Goal: Task Accomplishment & Management: Use online tool/utility

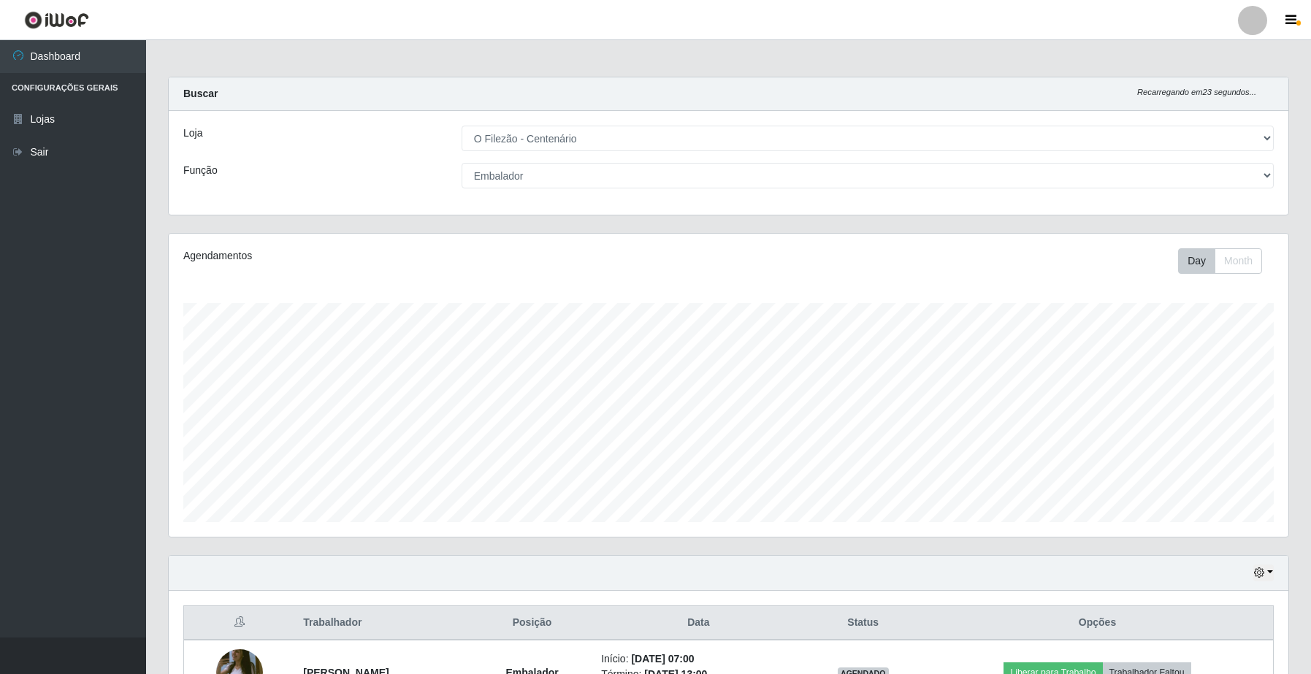
select select "203"
select select "1"
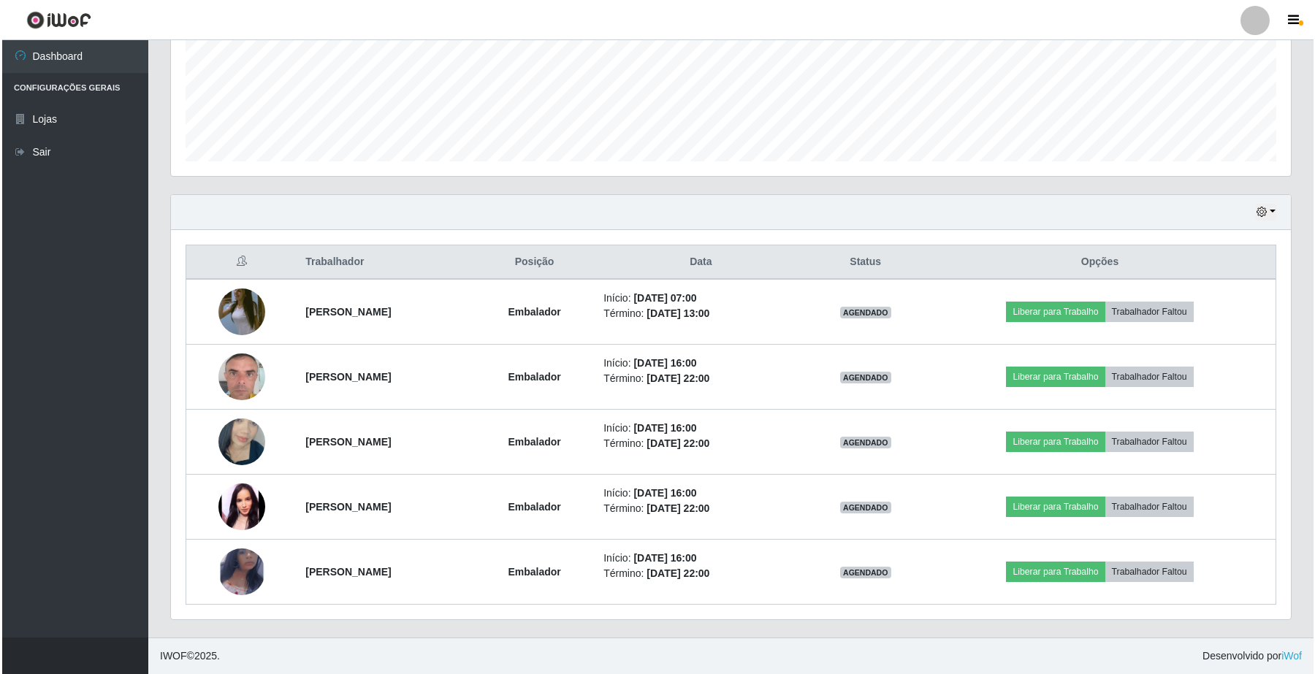
scroll to position [304, 1119]
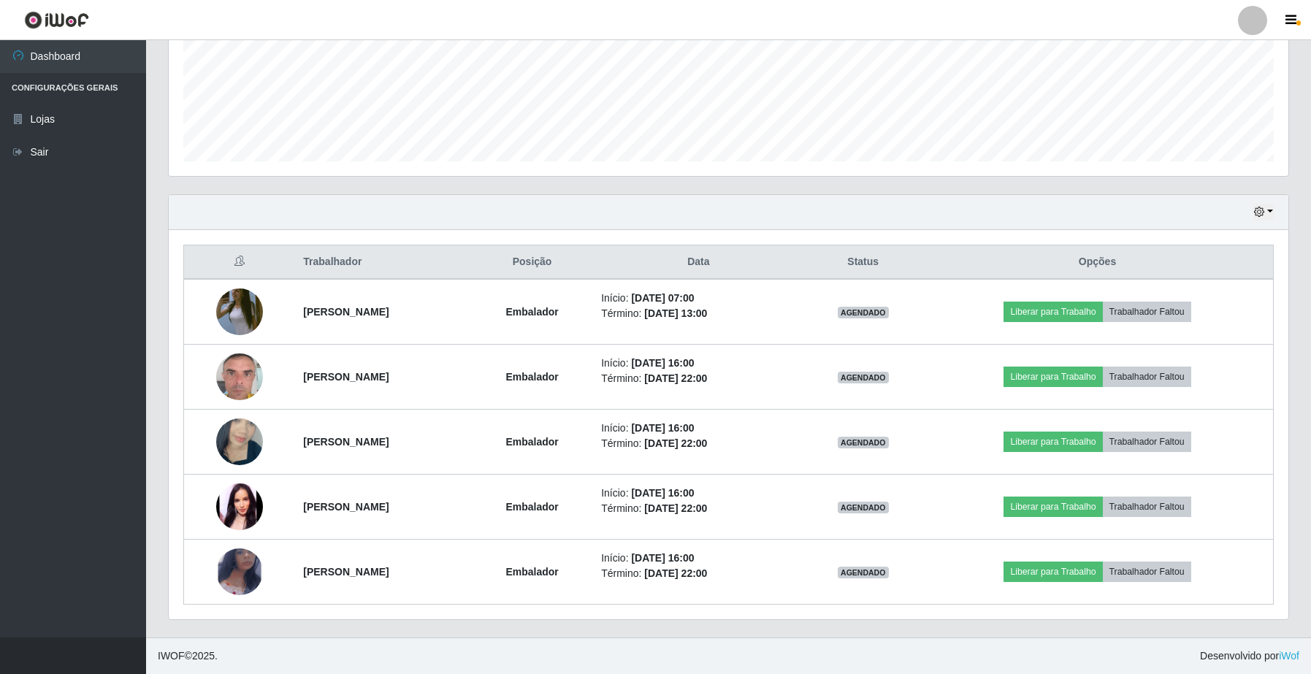
drag, startPoint x: 0, startPoint y: 0, endPoint x: 1149, endPoint y: 202, distance: 1166.7
click at [1149, 202] on div "Hoje 1 dia 3 dias 1 Semana Não encerrados" at bounding box center [729, 212] width 1120 height 35
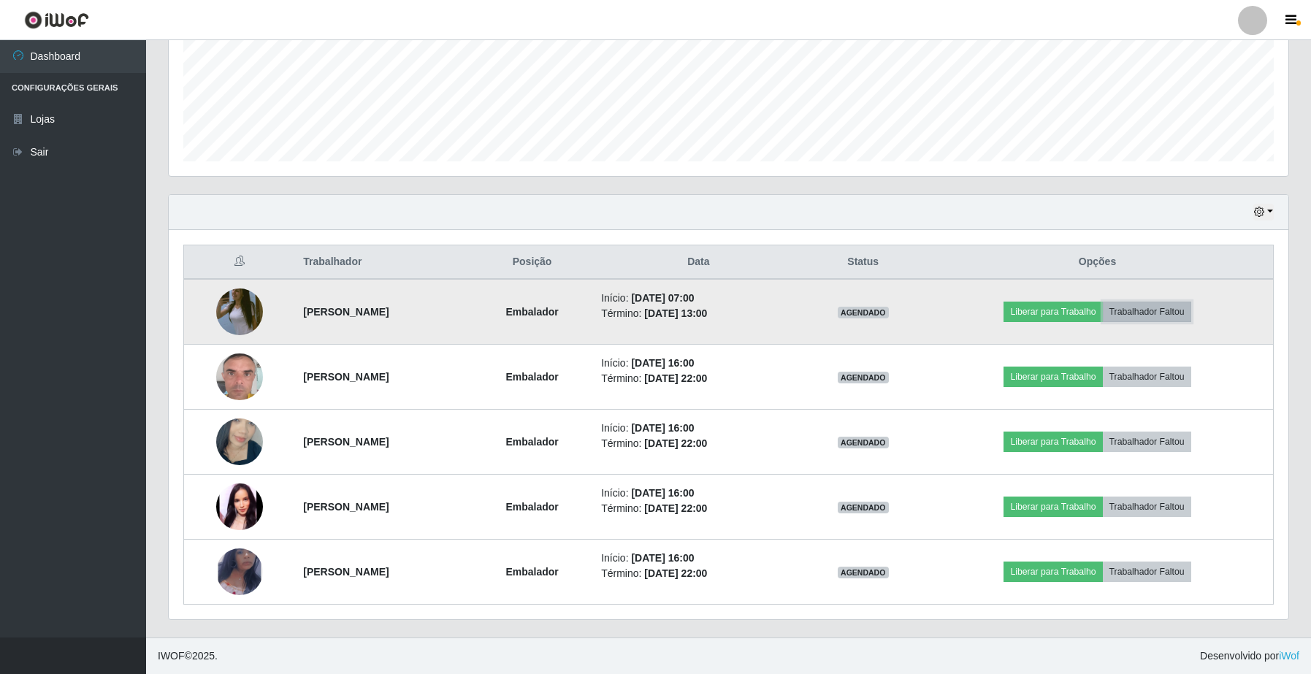
click at [1177, 312] on button "Trabalhador Faltou" at bounding box center [1147, 312] width 88 height 20
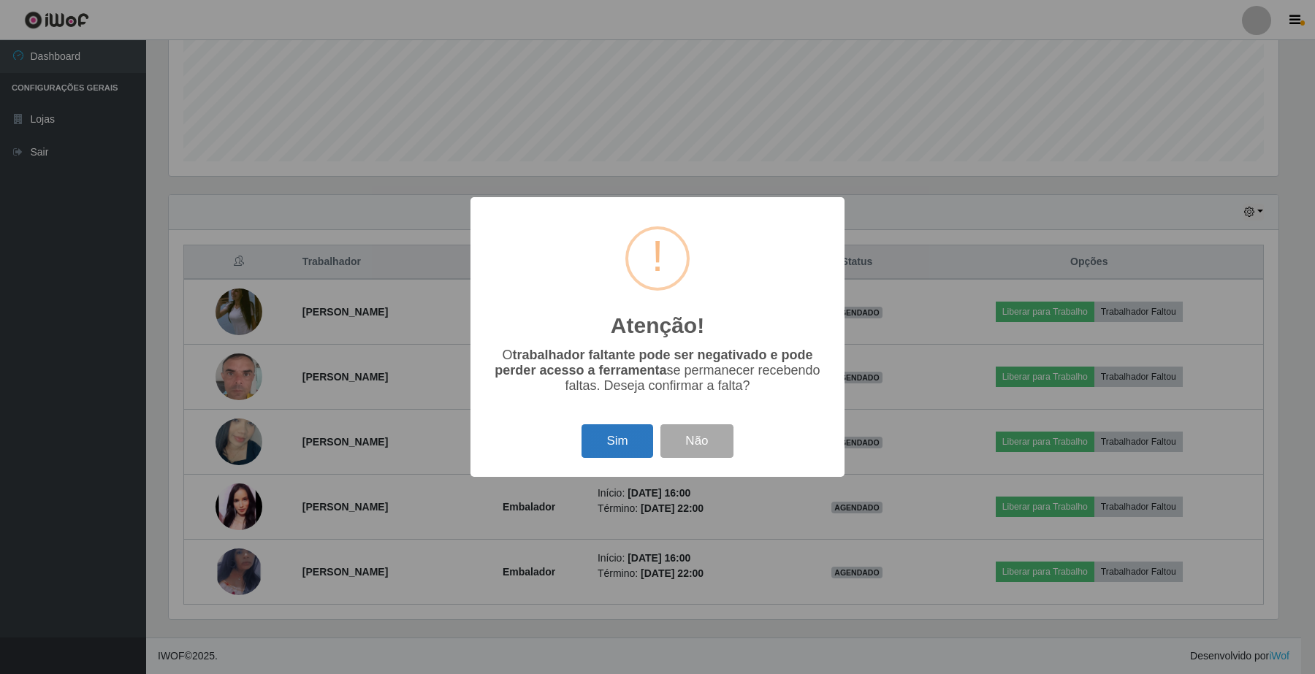
click at [616, 444] on button "Sim" at bounding box center [616, 441] width 71 height 34
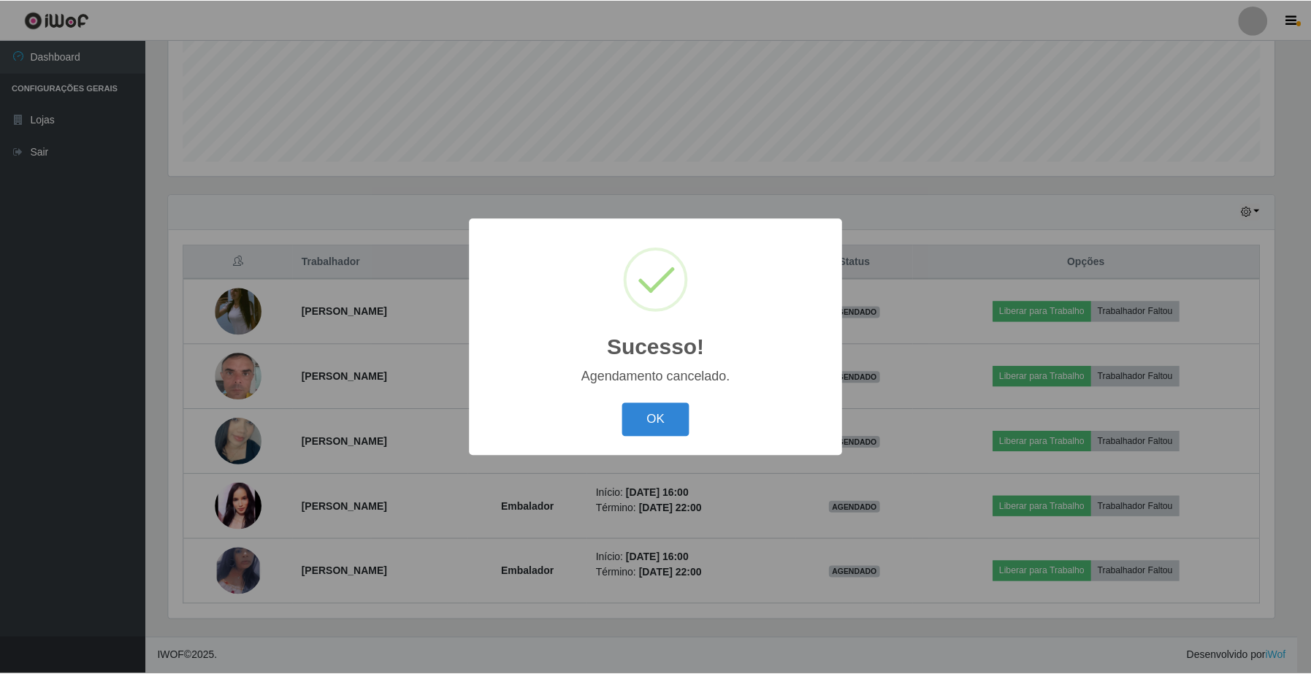
scroll to position [297, 0]
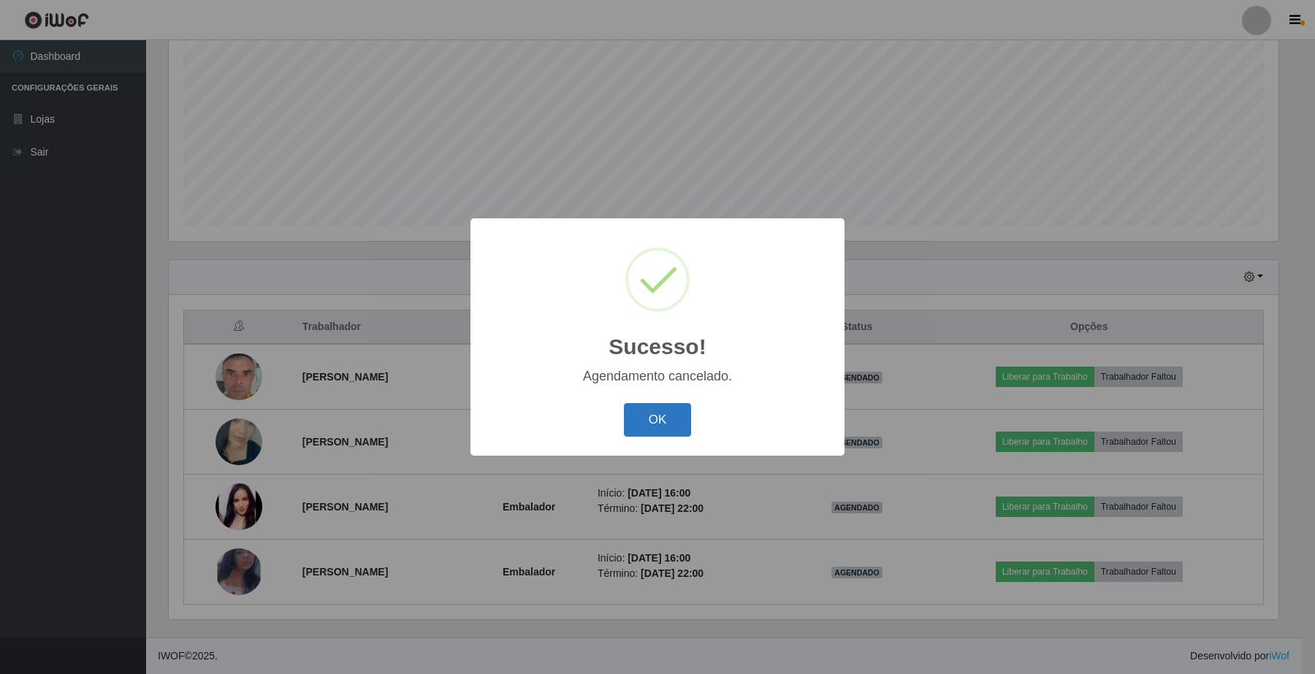
click at [663, 411] on button "OK" at bounding box center [658, 420] width 68 height 34
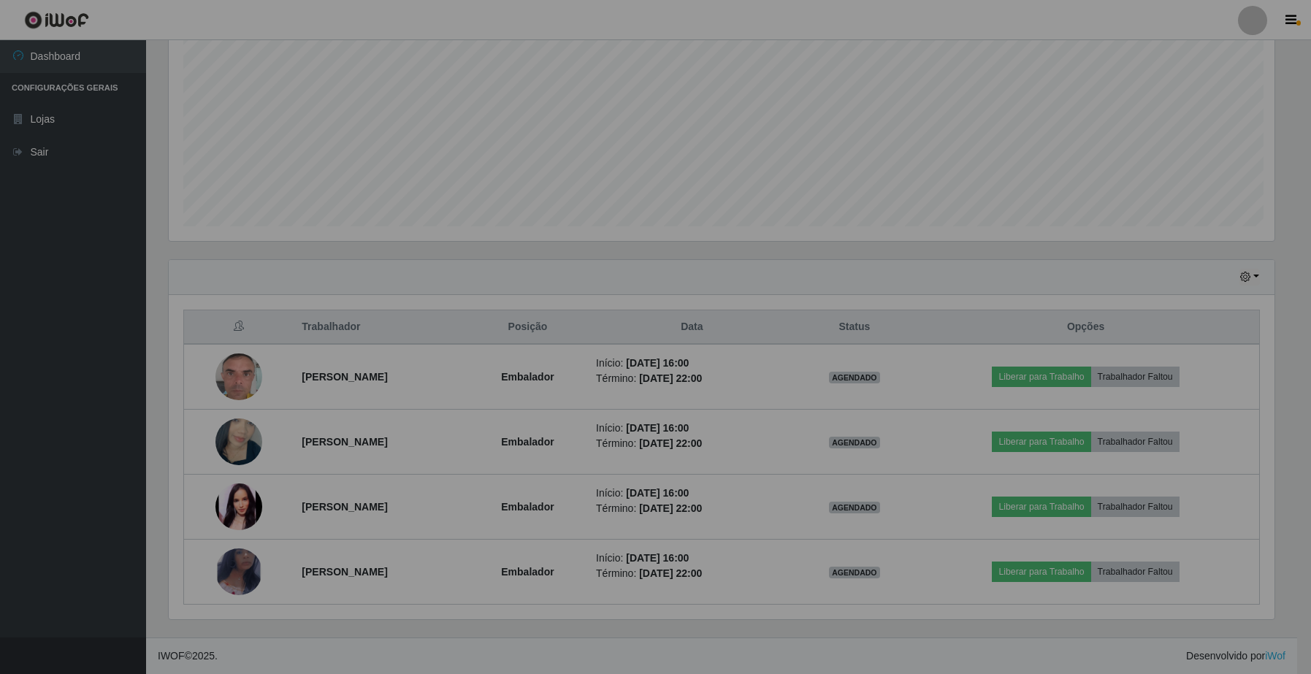
scroll to position [304, 1119]
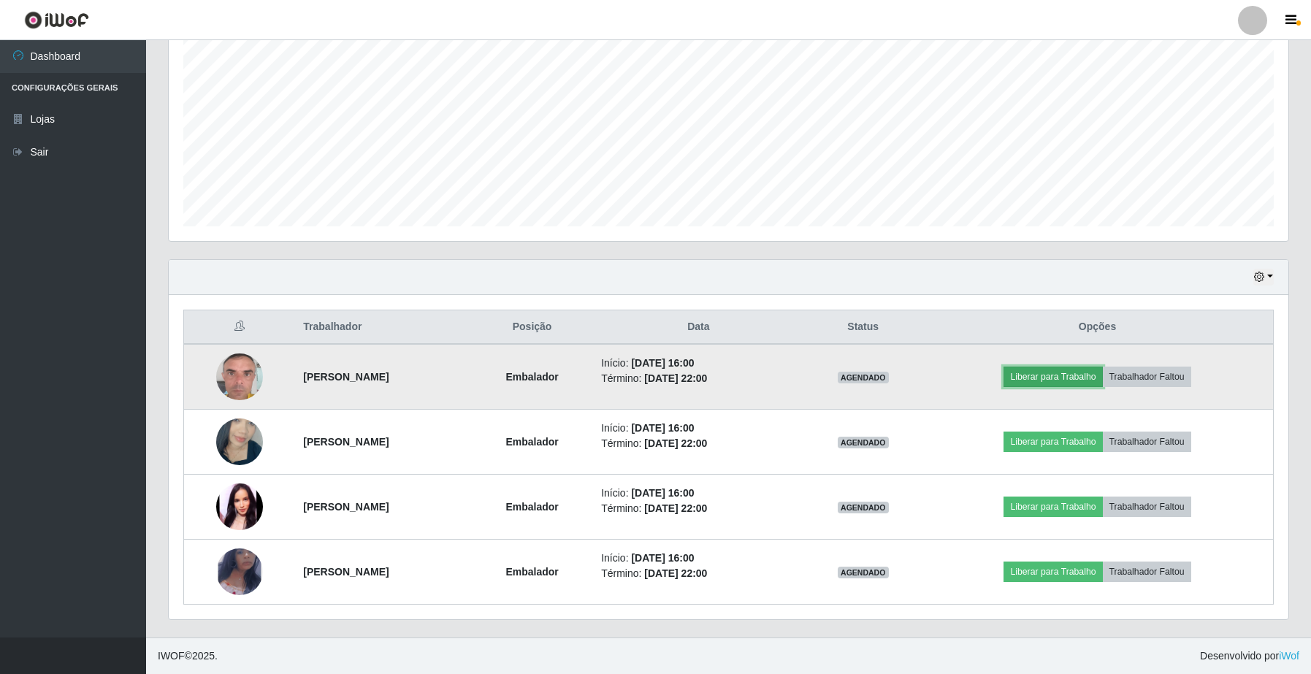
click at [1049, 380] on button "Liberar para Trabalho" at bounding box center [1053, 377] width 99 height 20
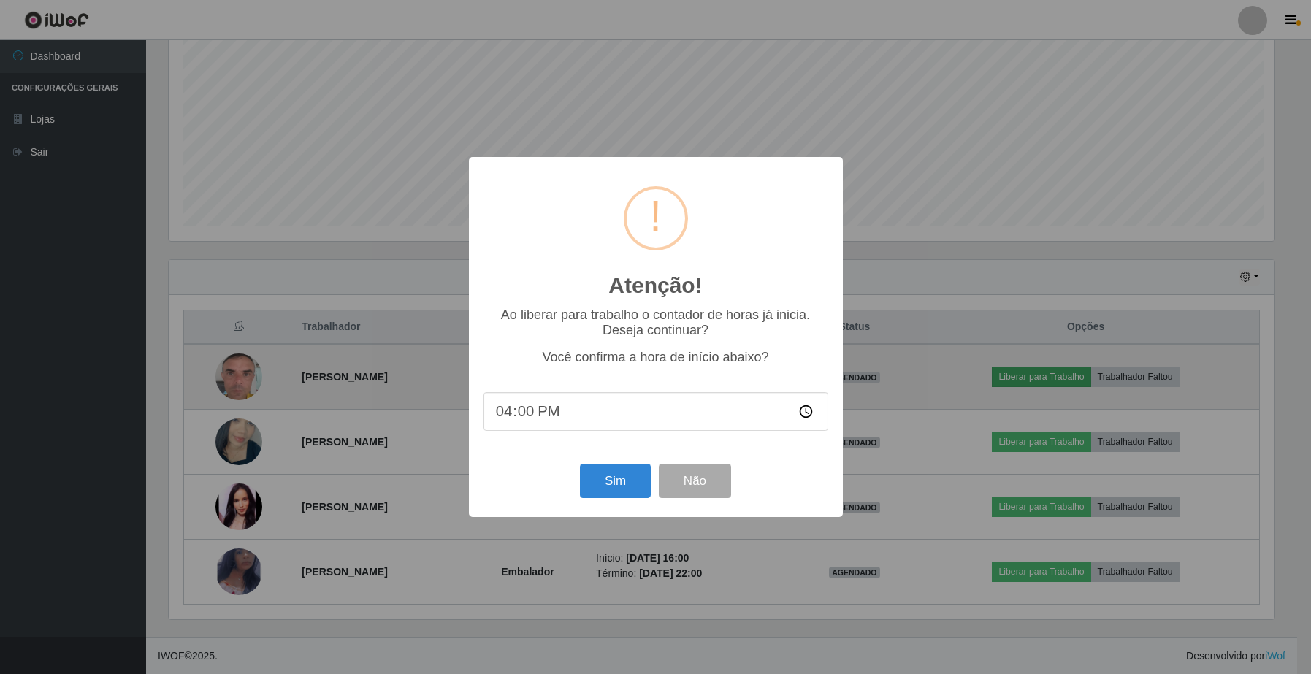
scroll to position [304, 1109]
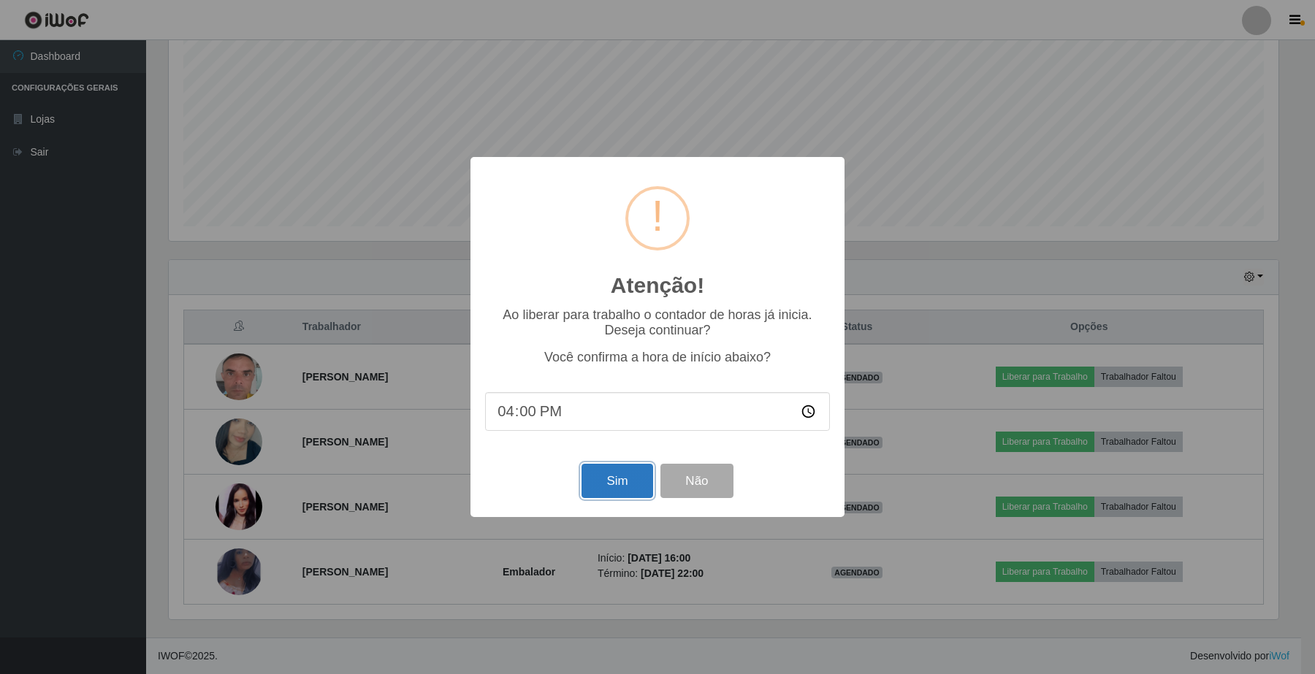
click at [601, 487] on button "Sim" at bounding box center [616, 481] width 71 height 34
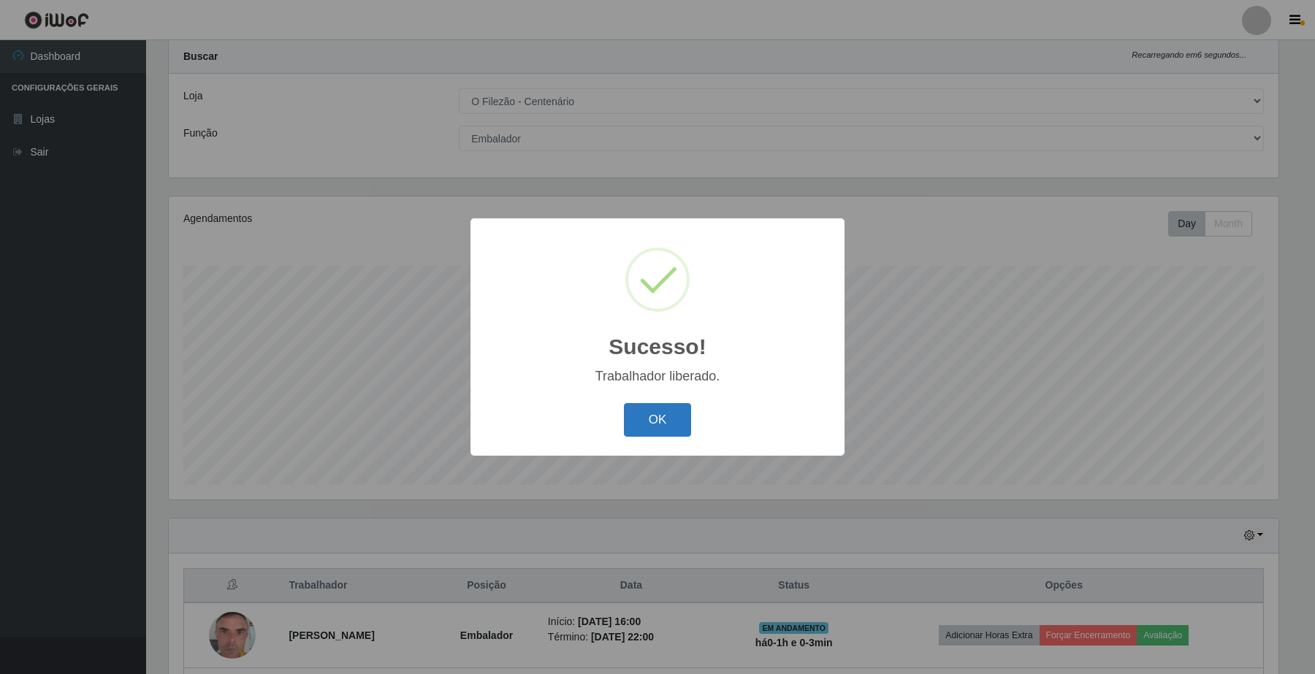
click at [641, 425] on button "OK" at bounding box center [658, 420] width 68 height 34
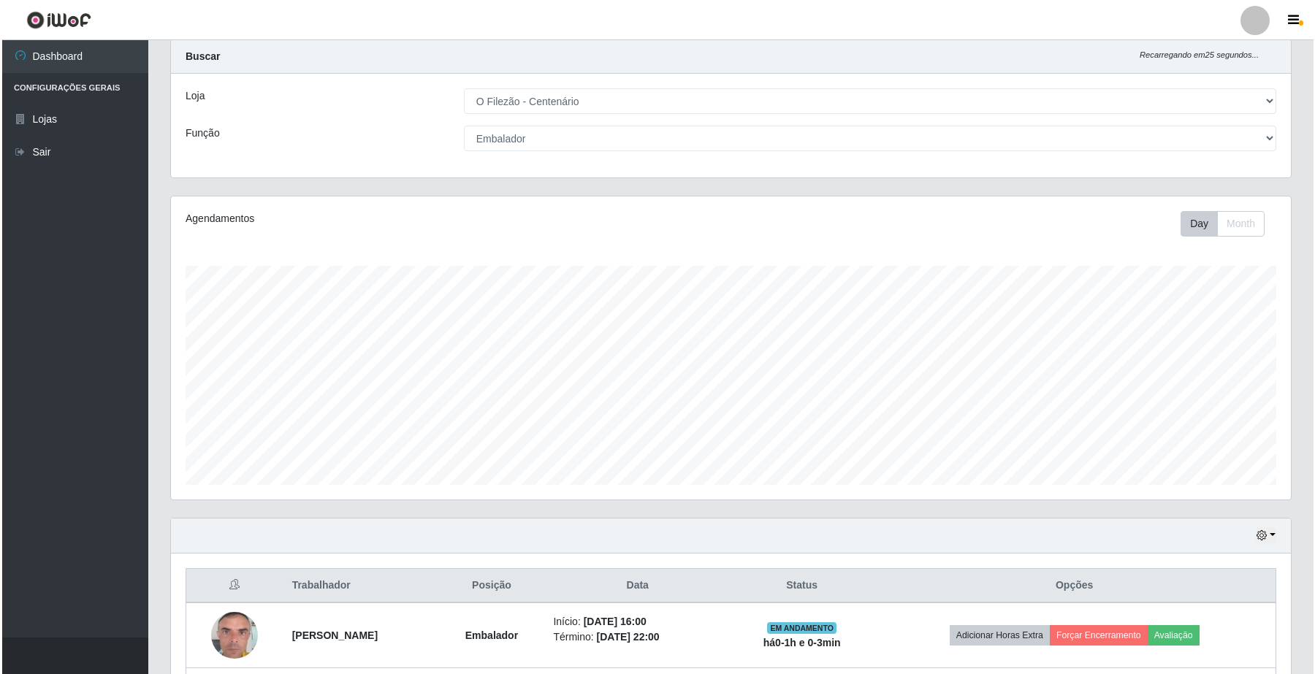
scroll to position [297, 0]
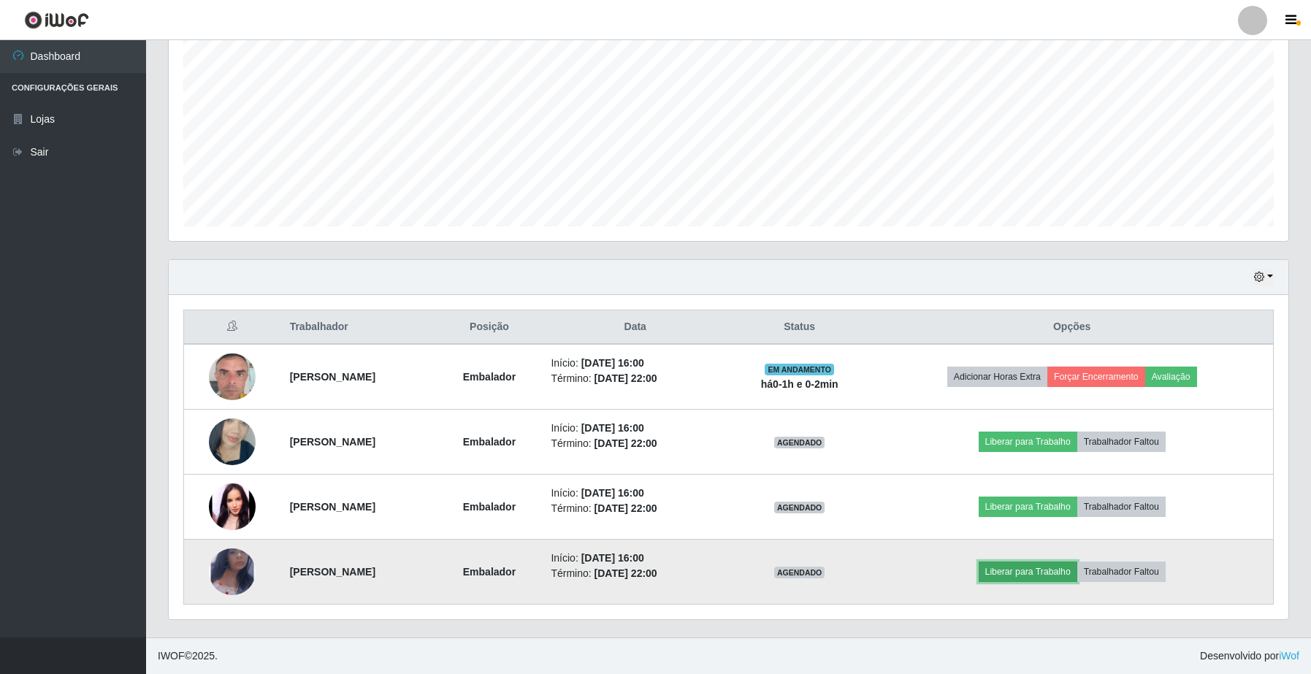
click at [1064, 565] on button "Liberar para Trabalho" at bounding box center [1028, 572] width 99 height 20
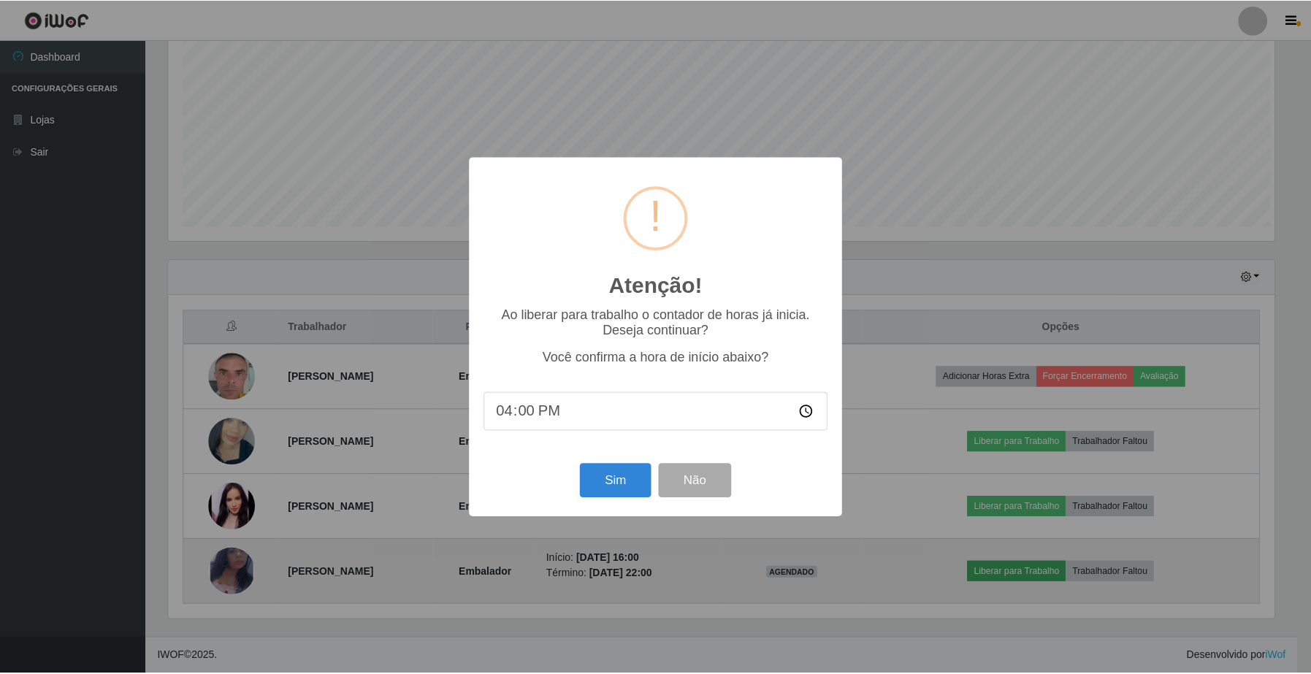
scroll to position [304, 1109]
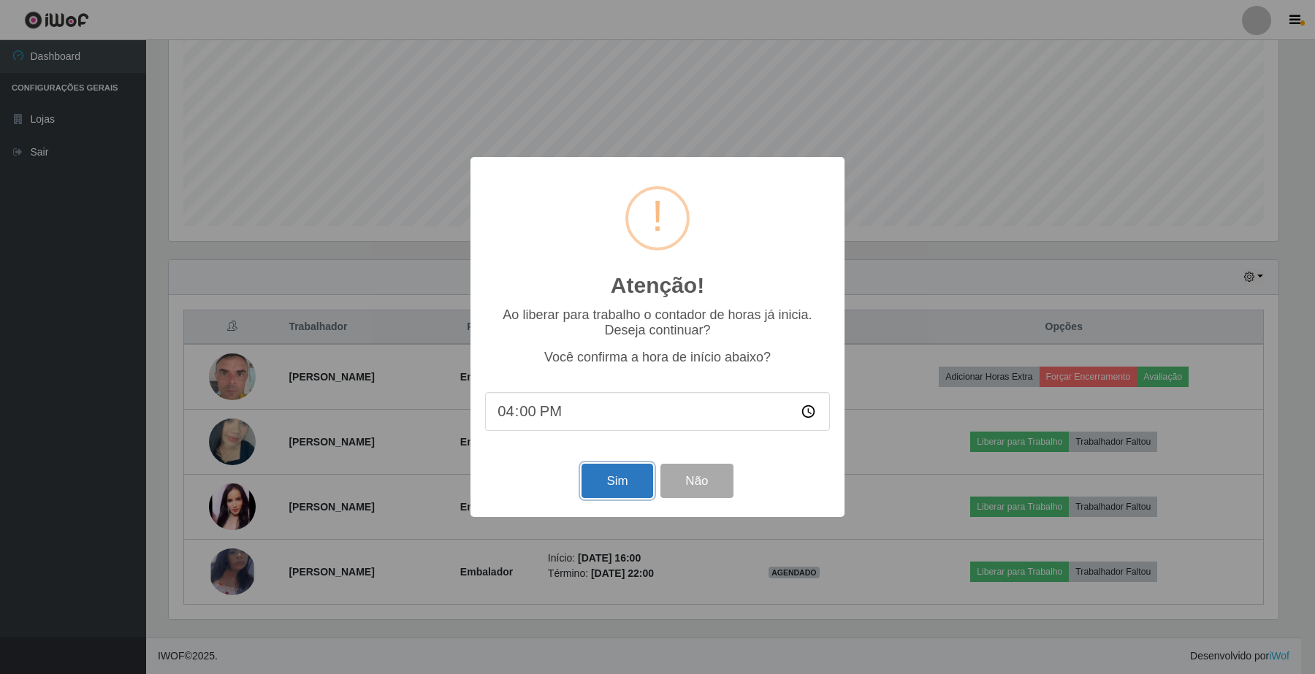
click at [601, 491] on button "Sim" at bounding box center [616, 481] width 71 height 34
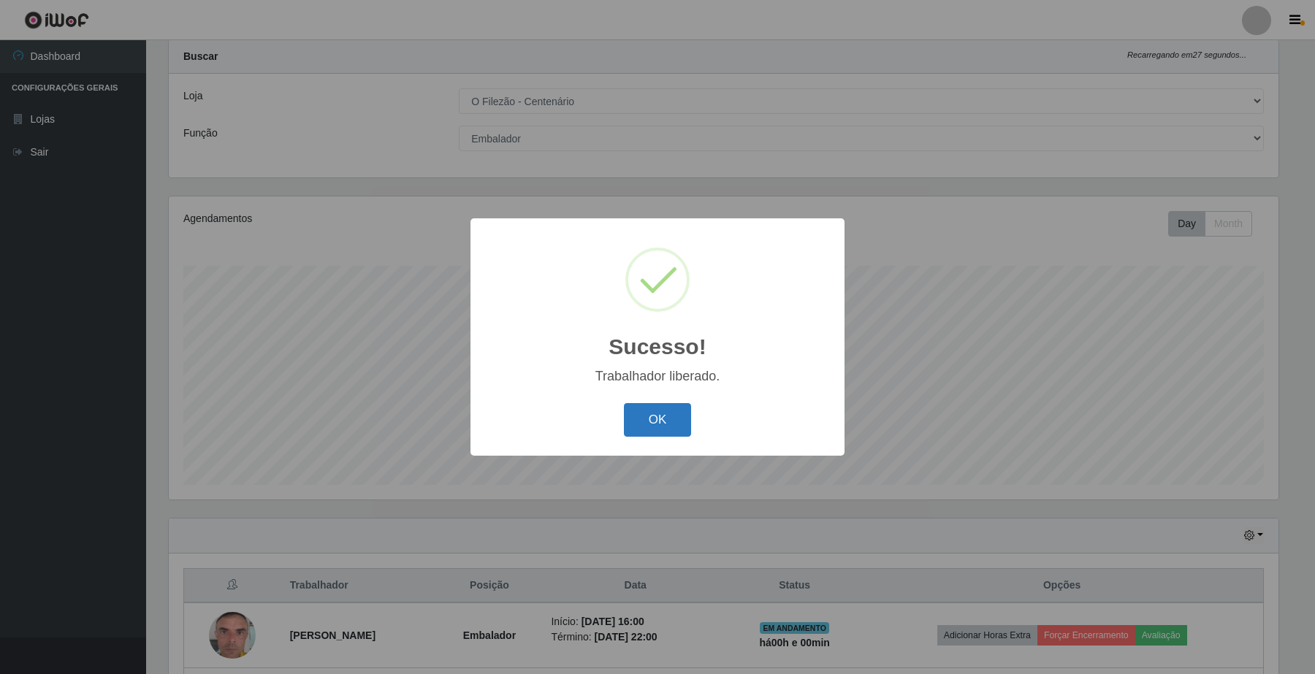
click at [655, 410] on button "OK" at bounding box center [658, 420] width 68 height 34
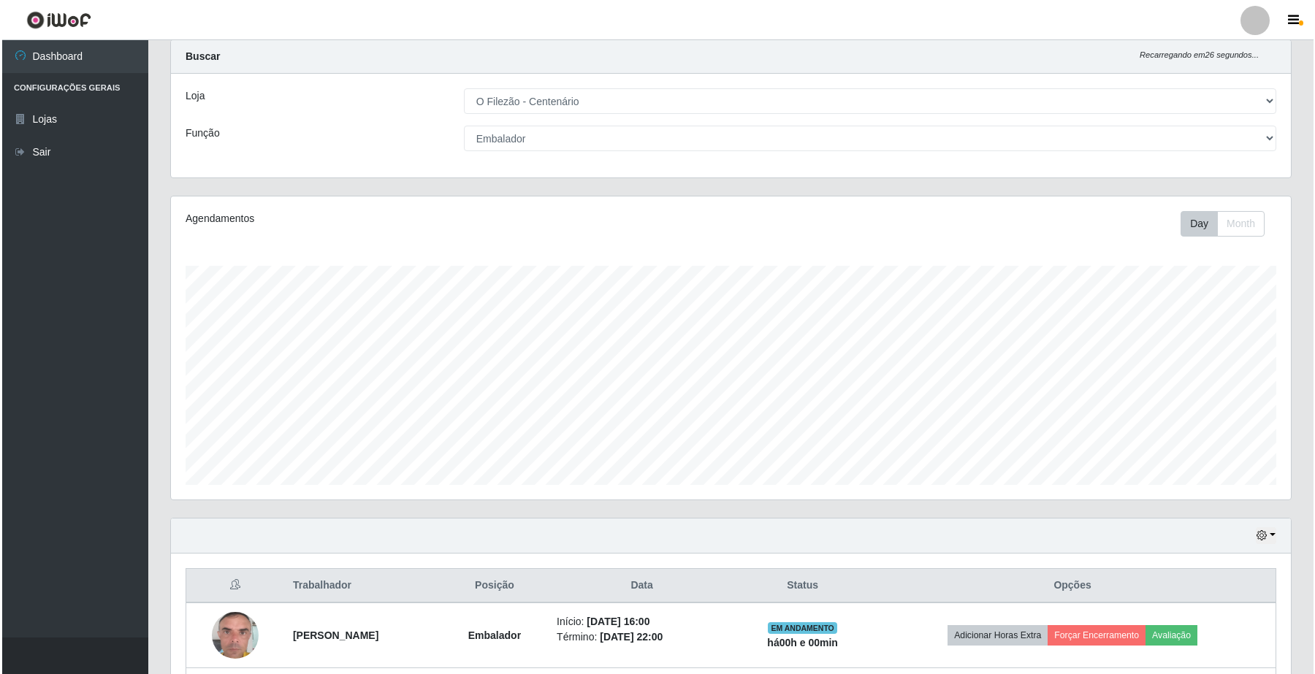
scroll to position [297, 0]
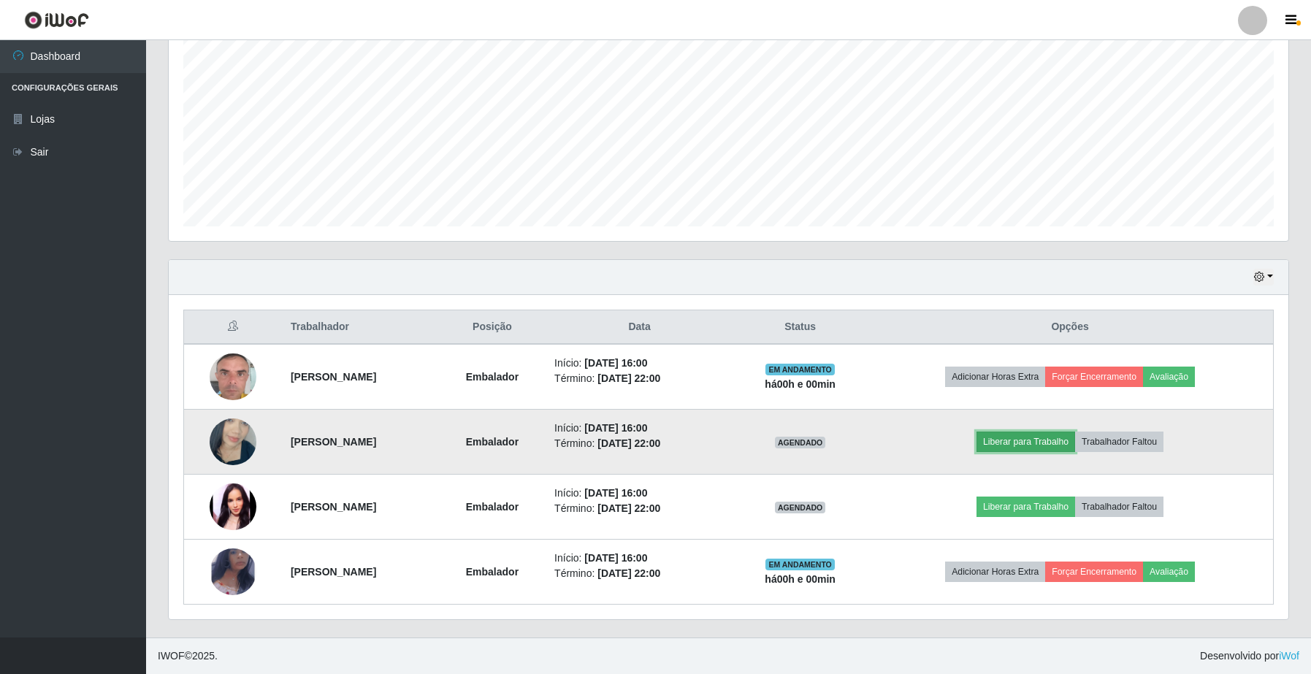
click at [1034, 444] on button "Liberar para Trabalho" at bounding box center [1026, 442] width 99 height 20
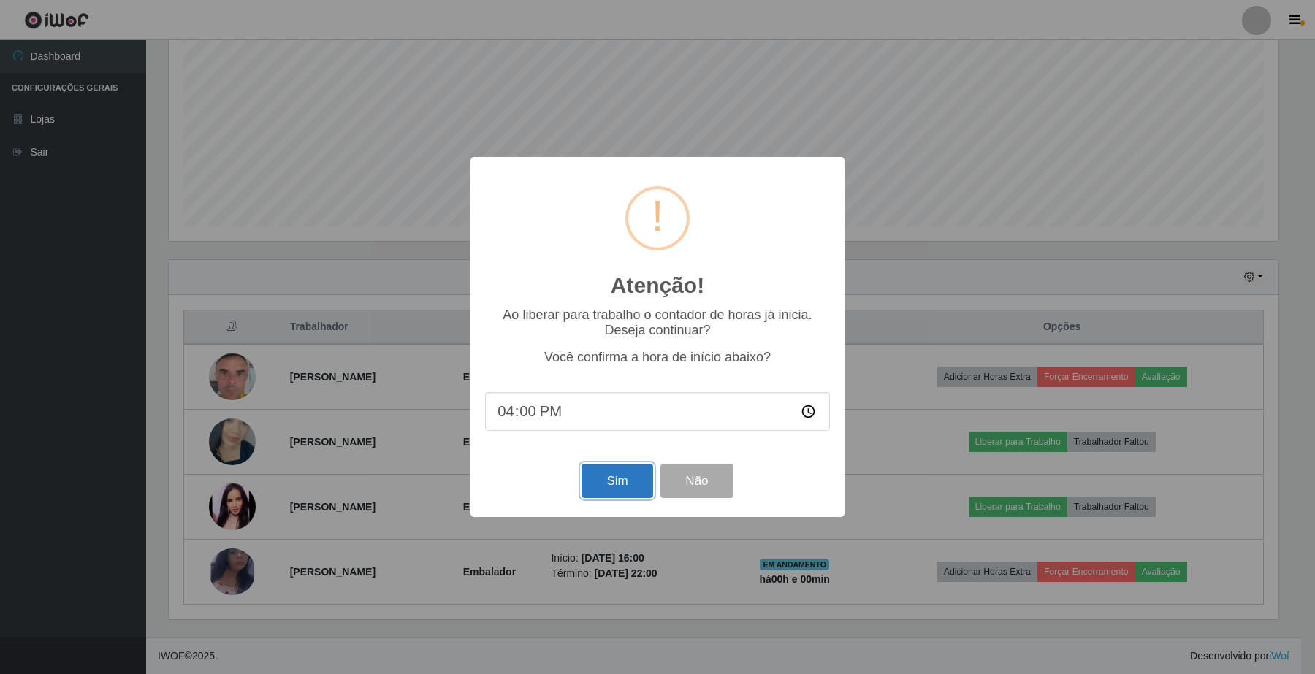
click at [615, 494] on button "Sim" at bounding box center [616, 481] width 71 height 34
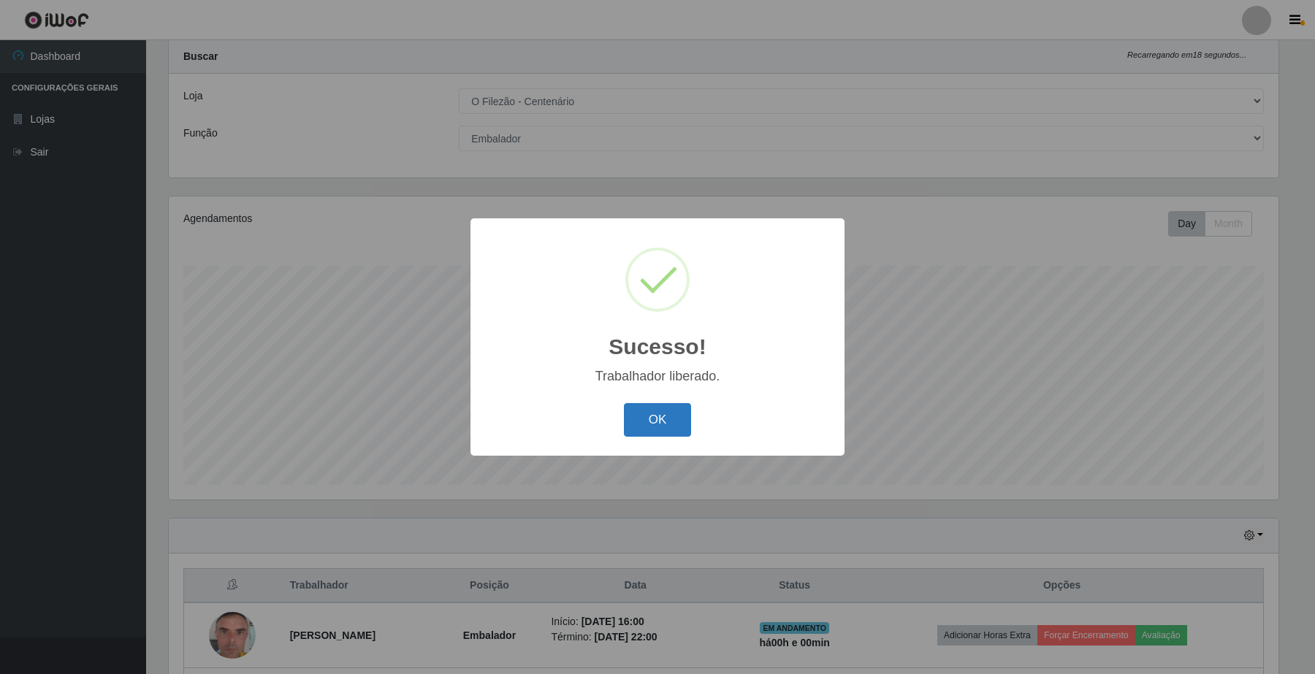
click at [679, 418] on button "OK" at bounding box center [658, 420] width 68 height 34
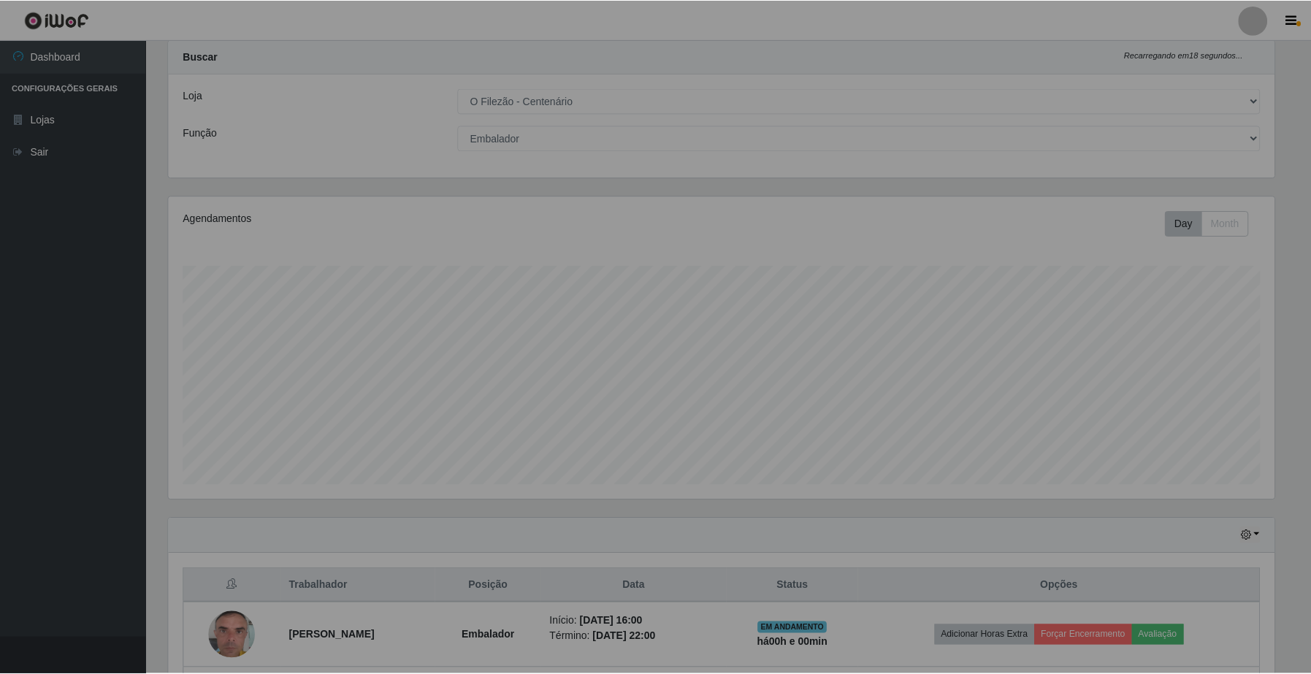
scroll to position [304, 1119]
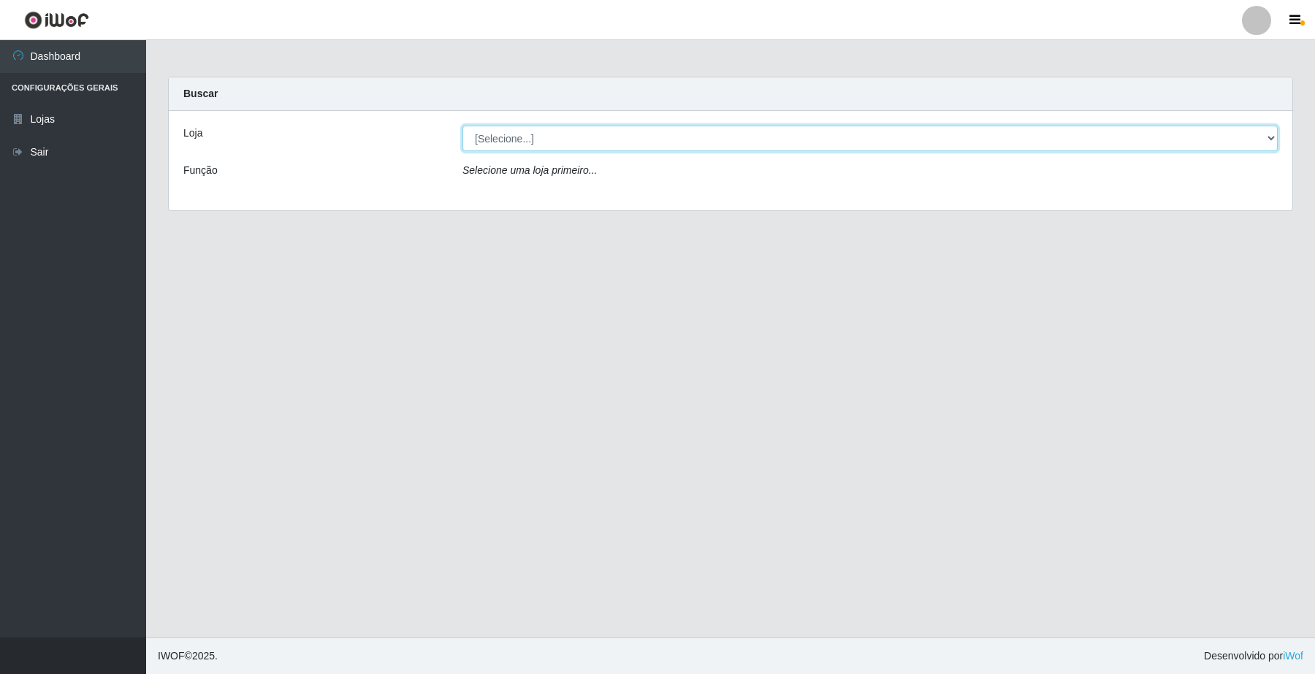
click at [506, 137] on select "[Selecione...] O Filezão - Centenário" at bounding box center [869, 139] width 815 height 26
select select "203"
click at [462, 126] on select "[Selecione...] O Filezão - Centenário" at bounding box center [869, 139] width 815 height 26
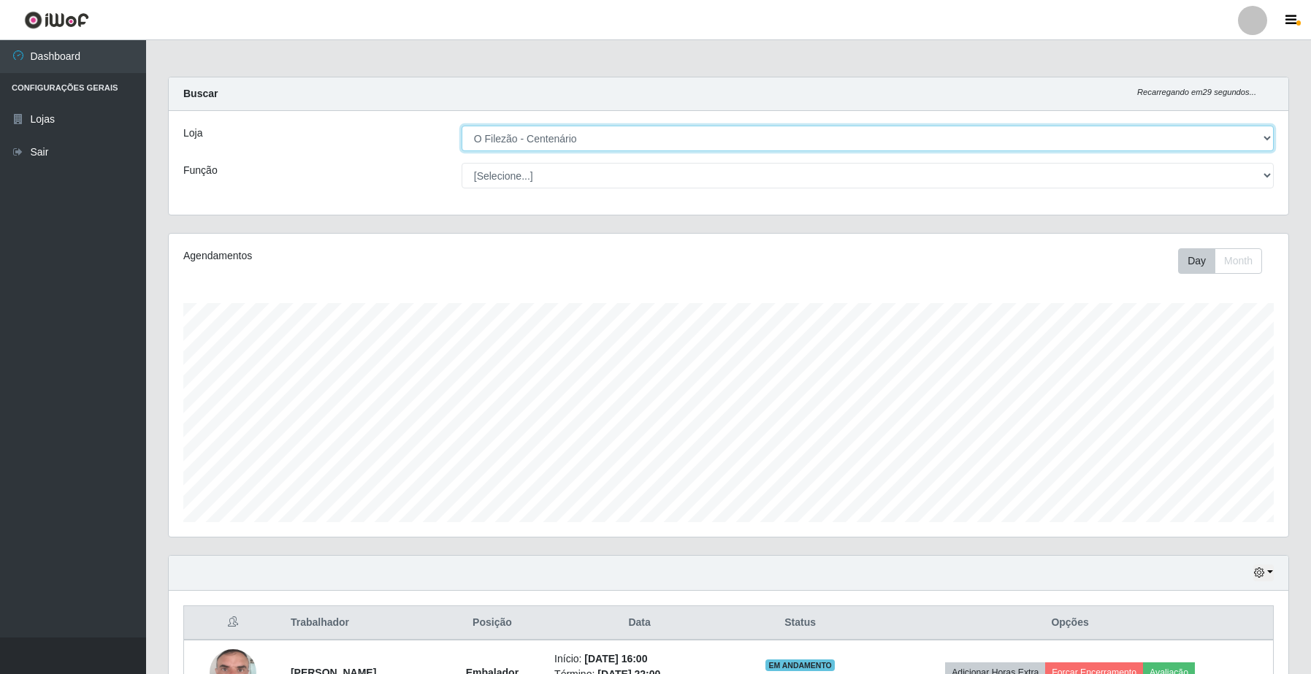
scroll to position [304, 1119]
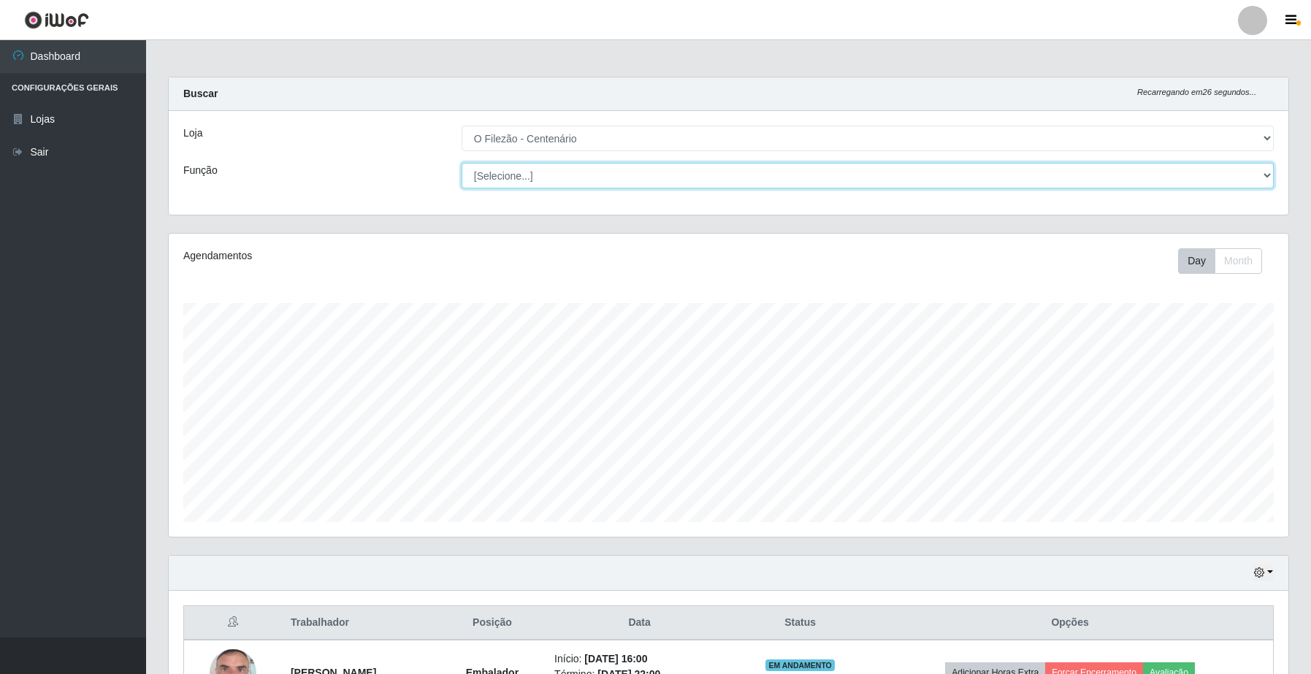
click at [508, 183] on select "[Selecione...] Auxiliar de Estacionamento Auxiliar de Estacionamento + Auxiliar…" at bounding box center [868, 176] width 812 height 26
select select "1"
click at [462, 163] on select "[Selecione...] Auxiliar de Estacionamento Auxiliar de Estacionamento + Auxiliar…" at bounding box center [868, 176] width 812 height 26
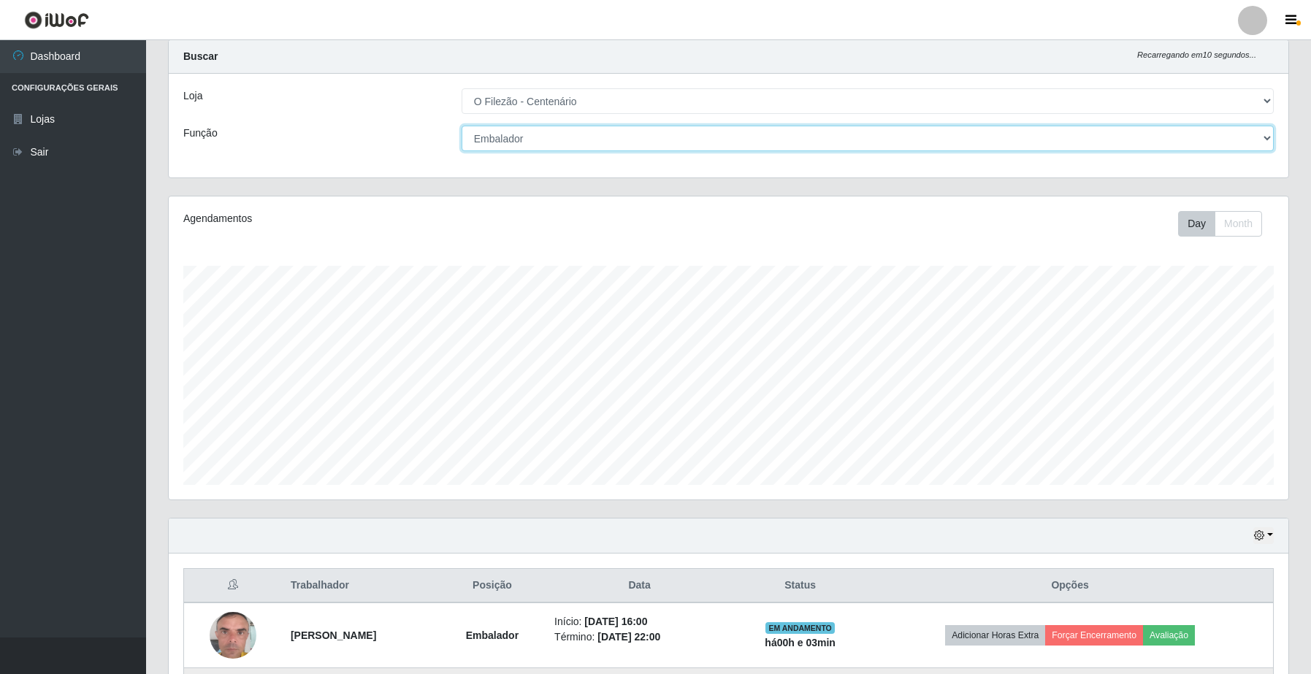
scroll to position [297, 0]
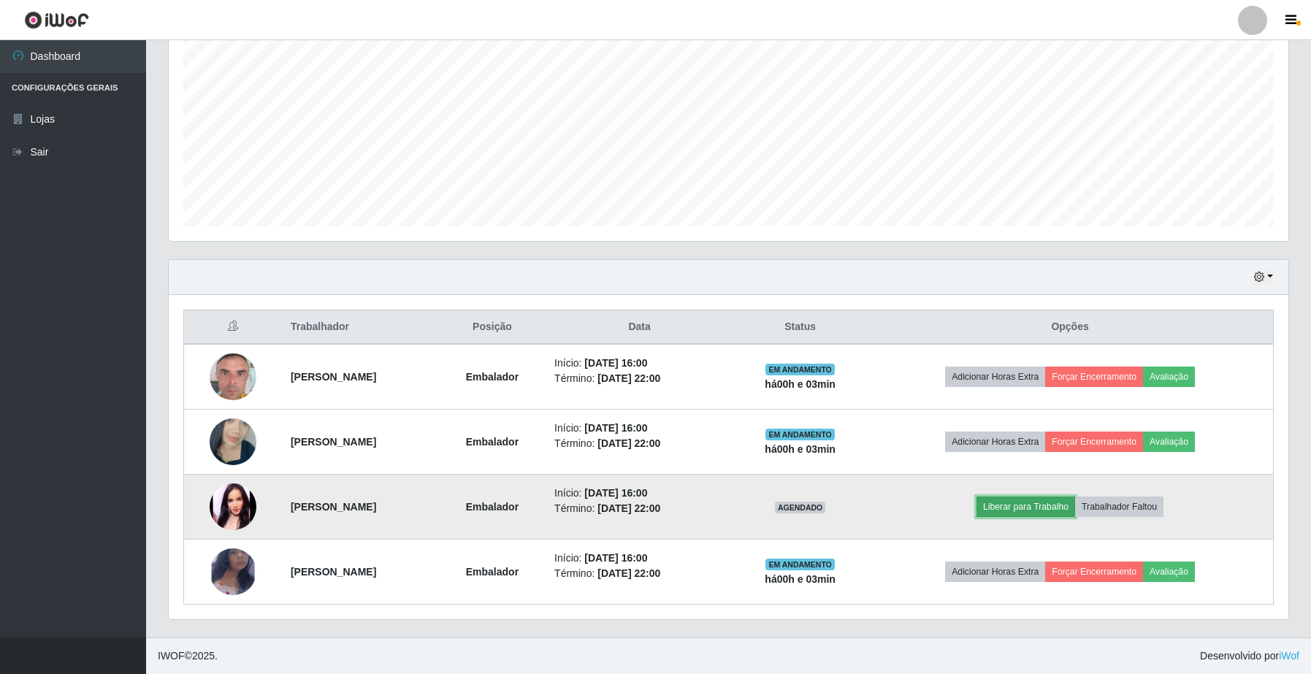
click at [1012, 513] on button "Liberar para Trabalho" at bounding box center [1026, 507] width 99 height 20
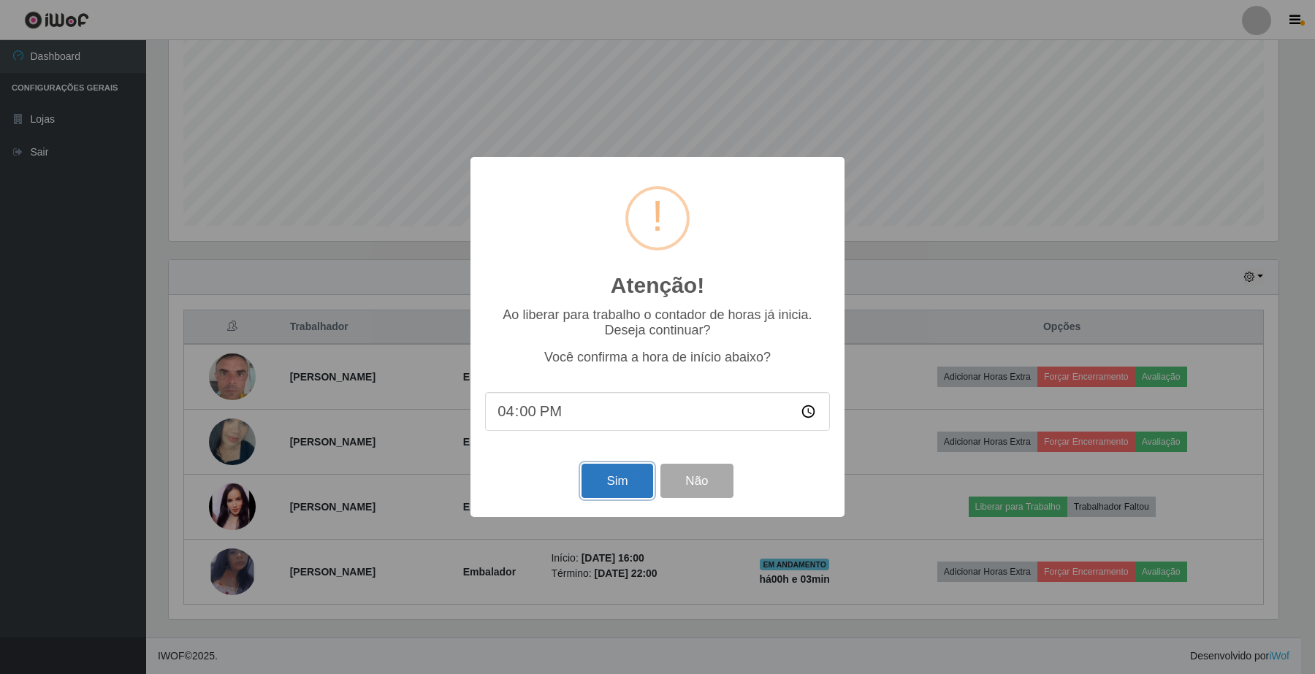
click at [608, 498] on button "Sim" at bounding box center [616, 481] width 71 height 34
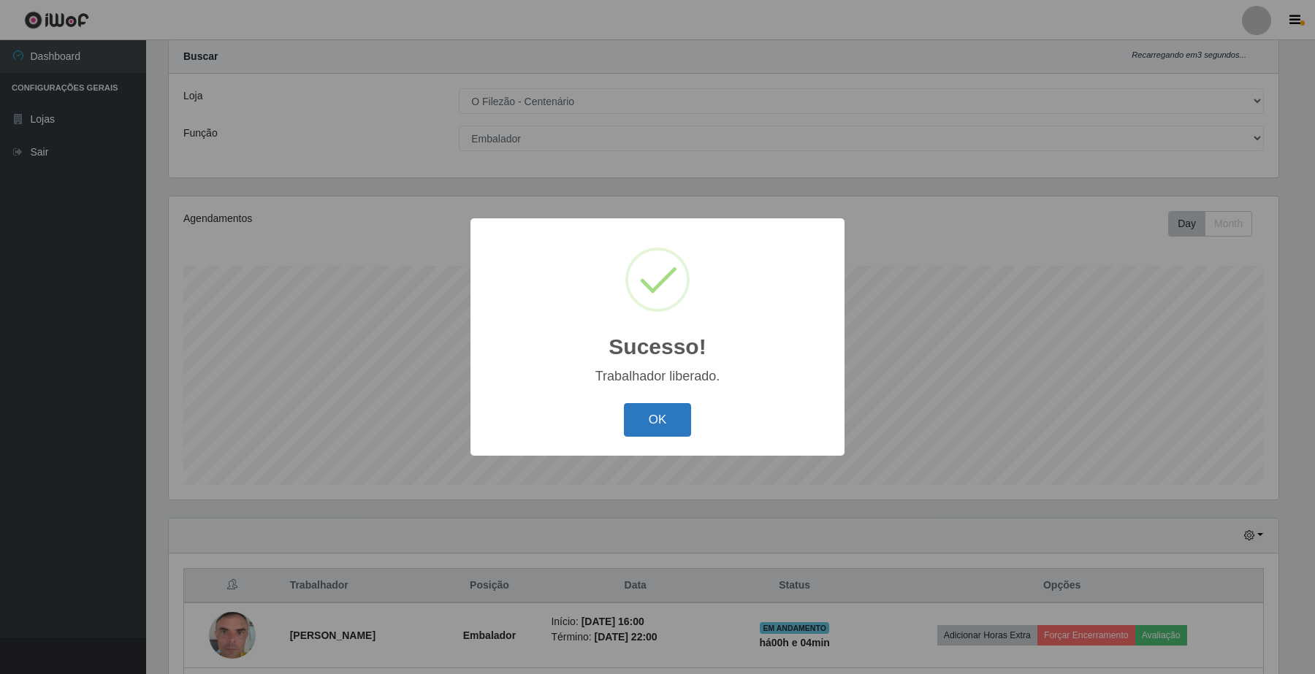
click at [666, 410] on button "OK" at bounding box center [658, 420] width 68 height 34
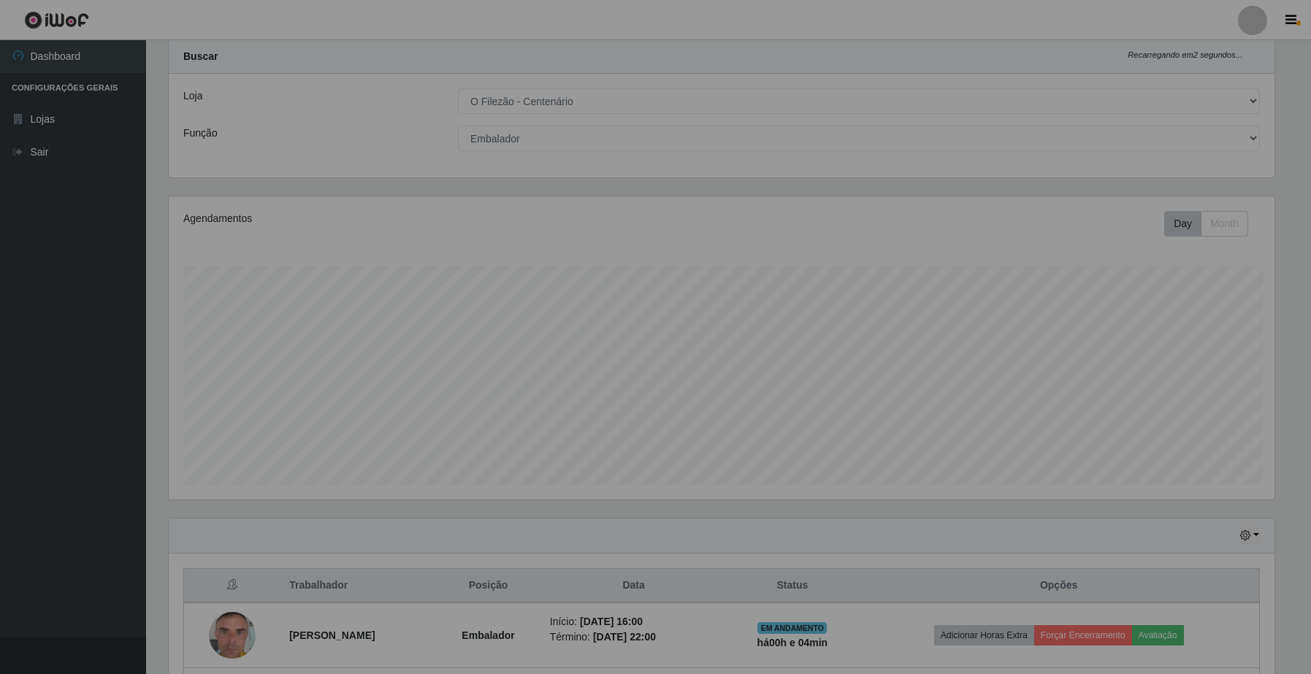
scroll to position [304, 1119]
